Goal: Entertainment & Leisure: Consume media (video, audio)

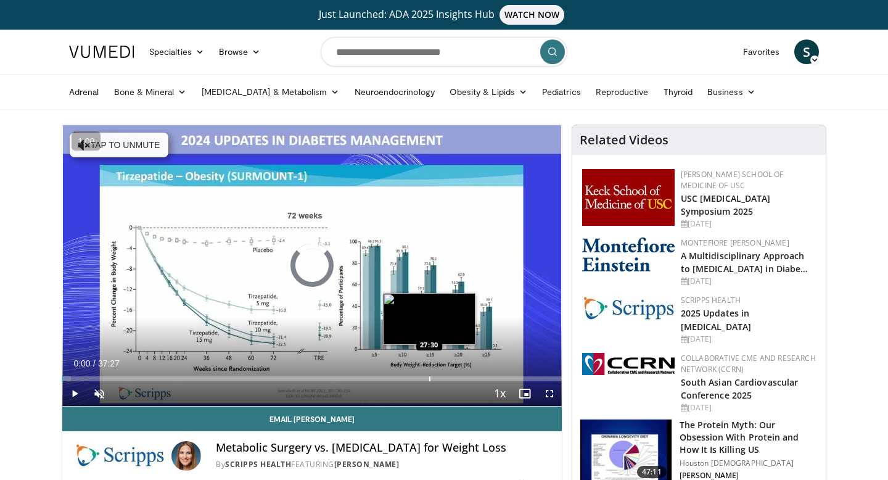
click at [429, 379] on div "Progress Bar" at bounding box center [429, 378] width 1 height 5
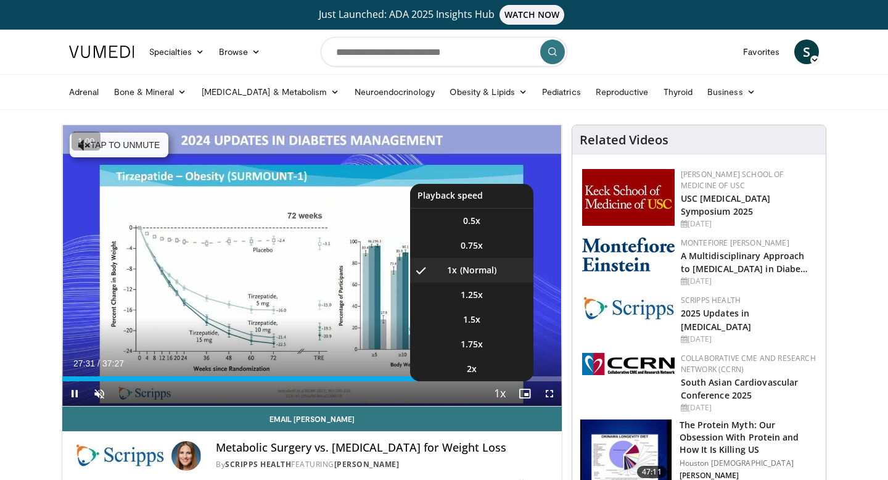
click at [501, 394] on span "Video Player" at bounding box center [499, 394] width 17 height 25
click at [501, 392] on span "Video Player" at bounding box center [499, 394] width 17 height 25
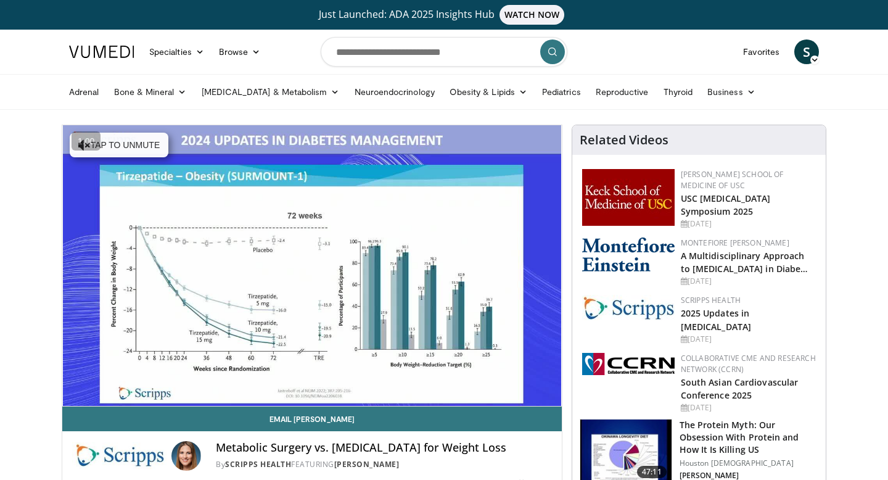
click at [501, 392] on div "10 seconds Tap to unmute" at bounding box center [311, 265] width 499 height 281
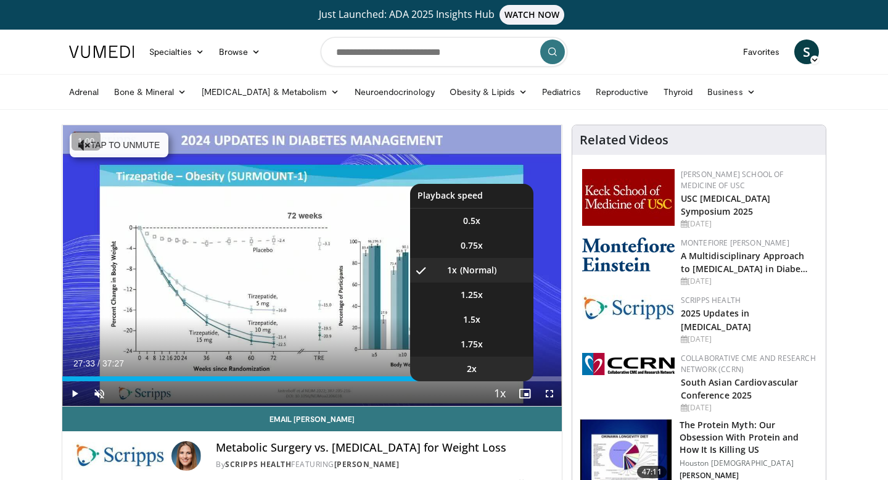
click at [488, 368] on li "2x" at bounding box center [471, 368] width 123 height 25
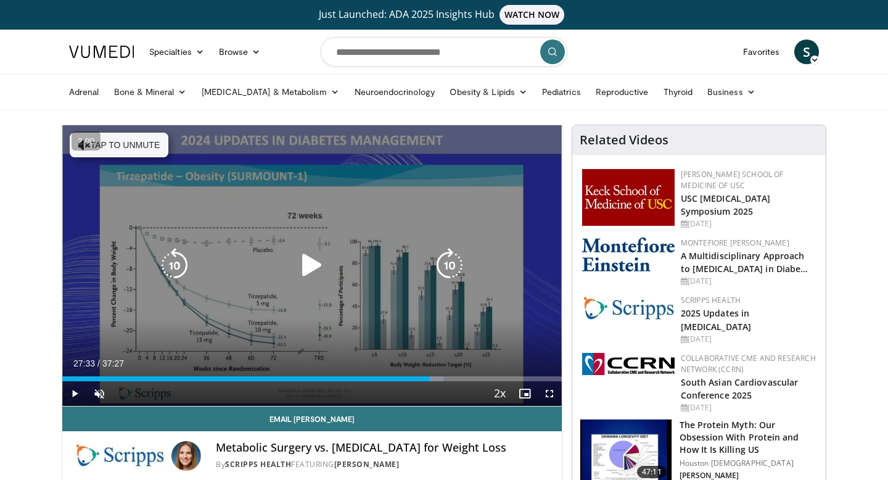
click at [310, 266] on icon "Video Player" at bounding box center [312, 265] width 35 height 35
click at [160, 148] on button "Tap to unmute" at bounding box center [119, 145] width 99 height 25
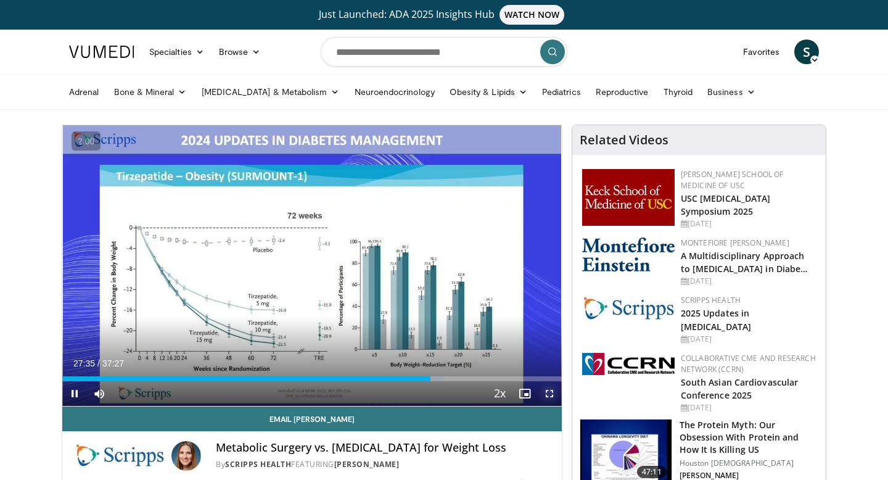
click at [546, 392] on span "Video Player" at bounding box center [549, 393] width 25 height 25
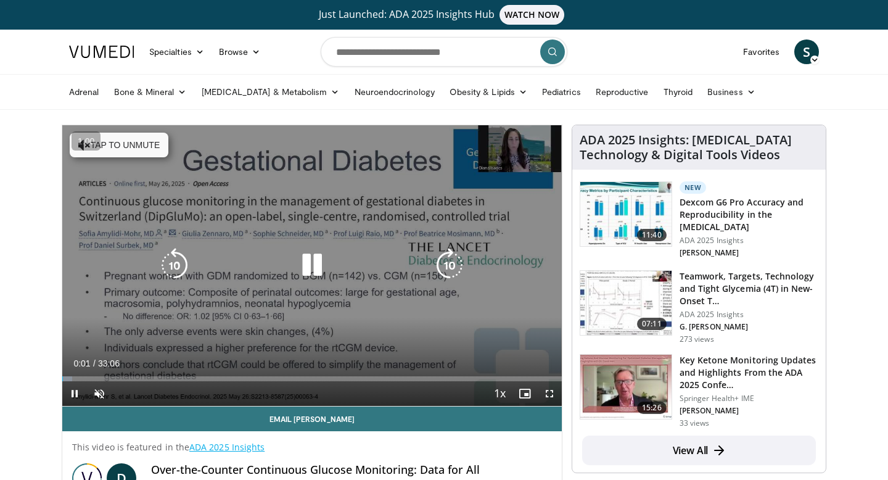
click at [319, 269] on icon "Video Player" at bounding box center [312, 265] width 35 height 35
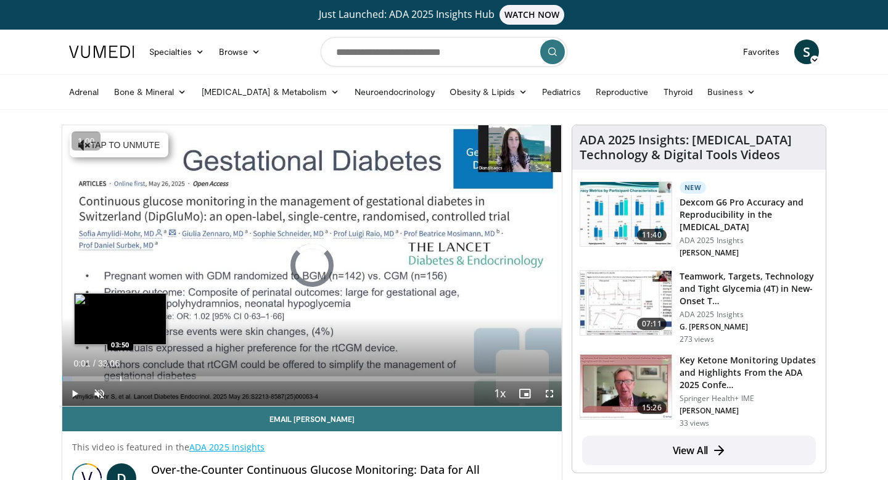
click at [120, 376] on div "Progress Bar" at bounding box center [120, 378] width 1 height 5
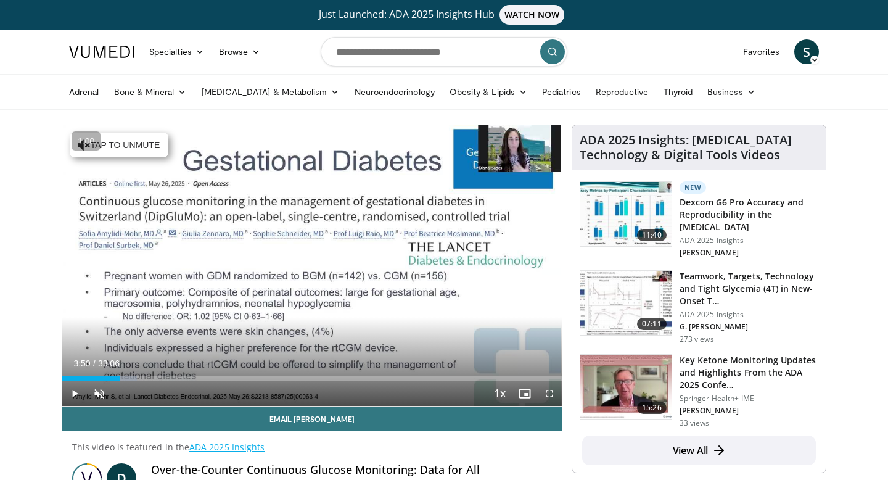
click at [134, 379] on div "Loaded : 14.97% 03:50 04:46" at bounding box center [311, 378] width 499 height 5
click at [156, 382] on div "Current Time 4:46 / Duration 33:06 Play Skip Backward Skip Forward Unmute Loade…" at bounding box center [311, 393] width 499 height 25
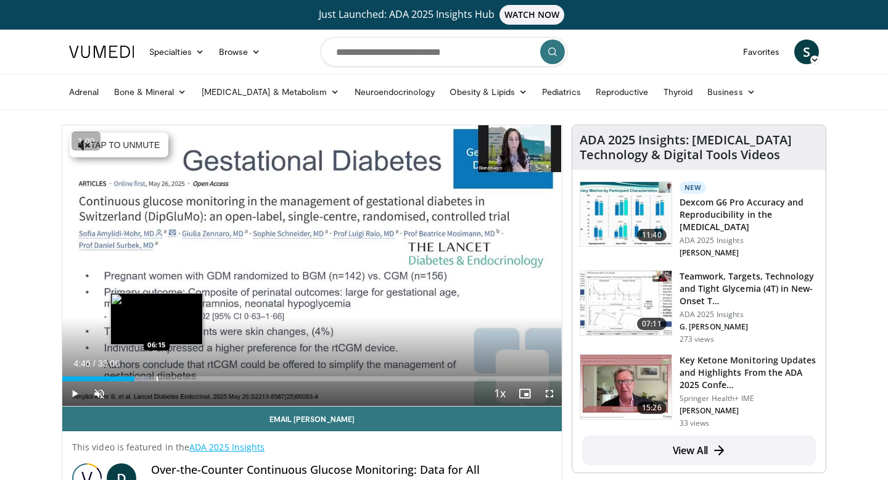
click at [158, 377] on div "Progress Bar" at bounding box center [157, 378] width 1 height 5
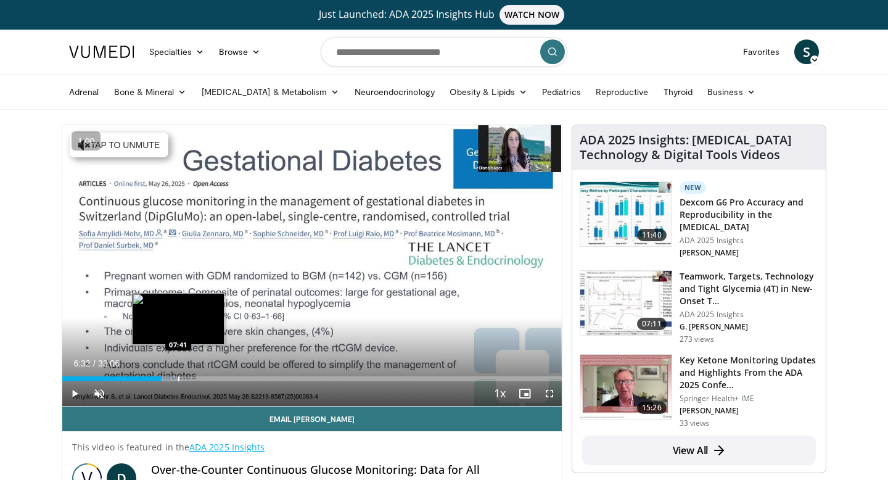
click at [178, 380] on div "Progress Bar" at bounding box center [178, 378] width 1 height 5
click at [196, 377] on div "Progress Bar" at bounding box center [196, 378] width 1 height 5
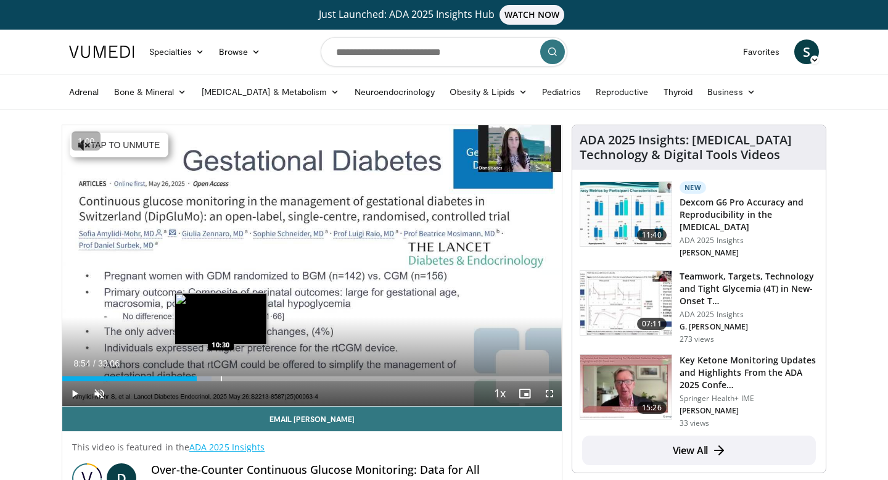
click at [221, 378] on div "Progress Bar" at bounding box center [221, 378] width 1 height 5
click at [245, 377] on div "Progress Bar" at bounding box center [245, 378] width 1 height 5
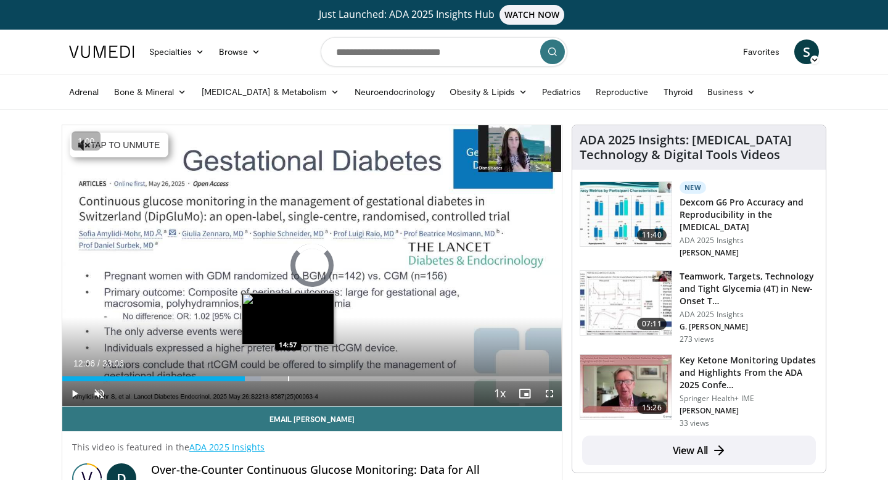
click at [288, 376] on div "Progress Bar" at bounding box center [288, 378] width 1 height 5
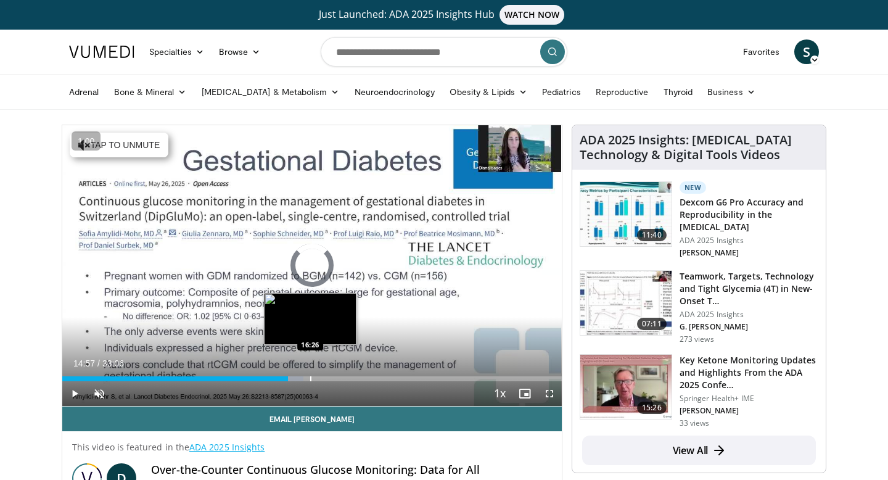
click at [310, 376] on div "Loaded : 48.32% 14:57 16:26" at bounding box center [311, 375] width 499 height 12
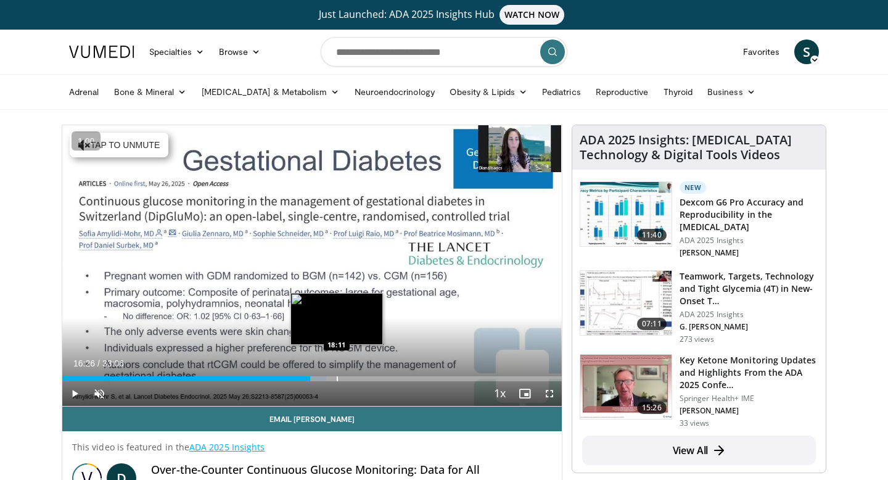
click at [337, 376] on div "Progress Bar" at bounding box center [337, 378] width 1 height 5
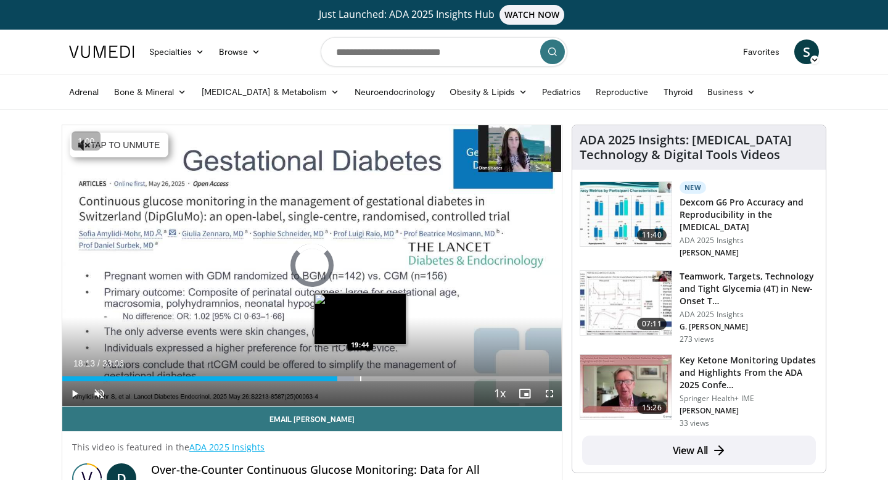
click at [360, 374] on div "Loaded : 58.39% 18:13 19:44" at bounding box center [311, 375] width 499 height 12
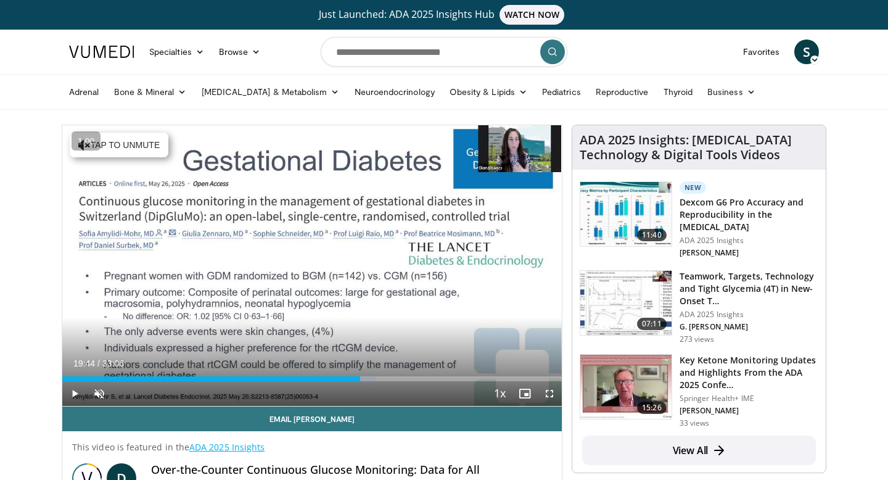
click at [382, 384] on div "Current Time 19:44 / Duration 33:06 Play Skip Backward Skip Forward Unmute Load…" at bounding box center [311, 393] width 499 height 25
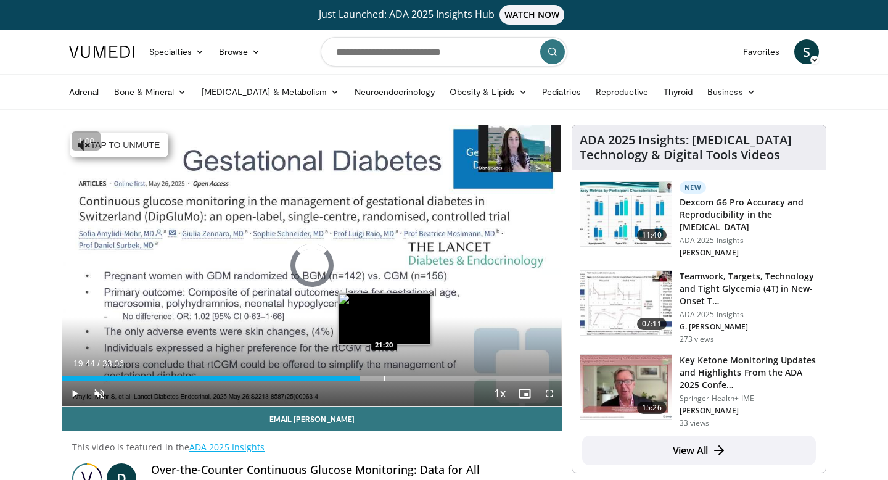
click at [384, 380] on div "Progress Bar" at bounding box center [384, 378] width 1 height 5
click at [386, 380] on div "Progress Bar" at bounding box center [385, 378] width 1 height 5
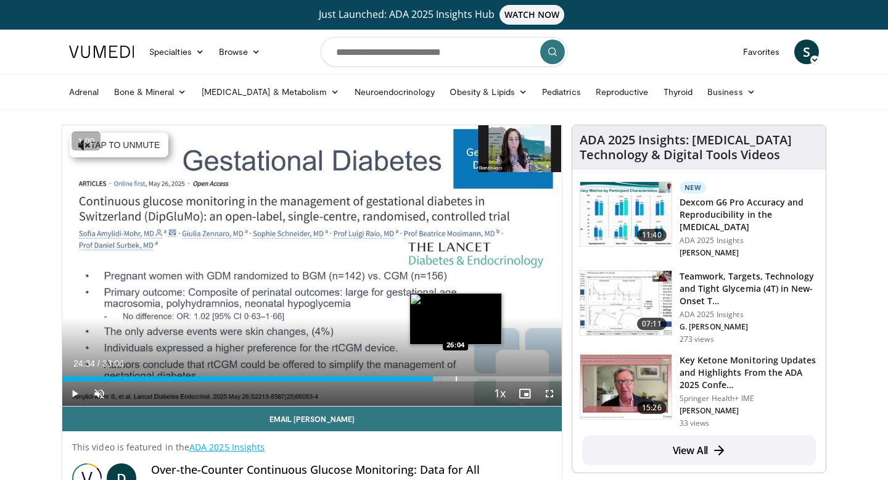
click at [456, 378] on div "Progress Bar" at bounding box center [456, 378] width 1 height 5
click at [475, 379] on div "Progress Bar" at bounding box center [475, 378] width 1 height 5
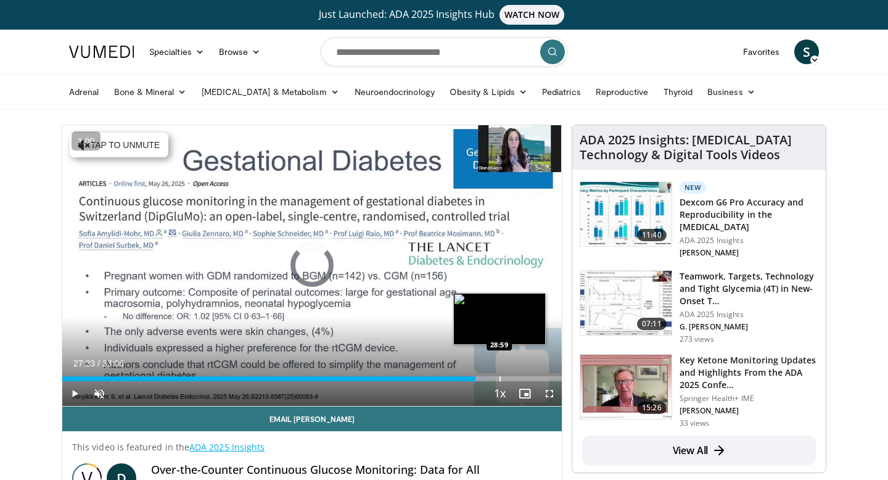
click at [499, 380] on div "Progress Bar" at bounding box center [499, 378] width 1 height 5
